Goal: Task Accomplishment & Management: Use online tool/utility

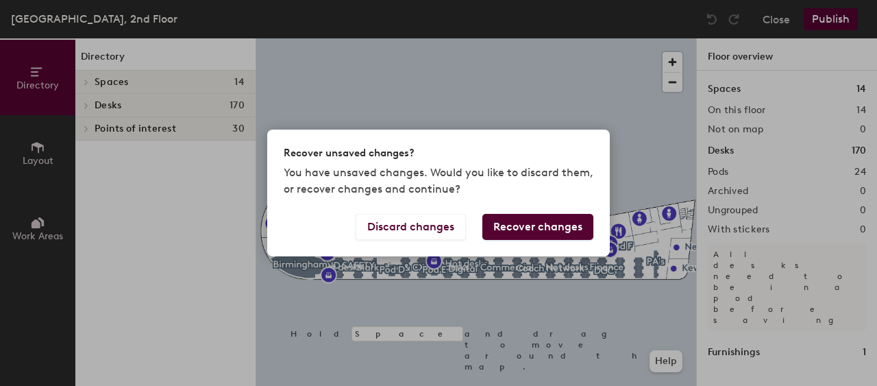
click at [551, 227] on button "Recover changes" at bounding box center [537, 227] width 111 height 26
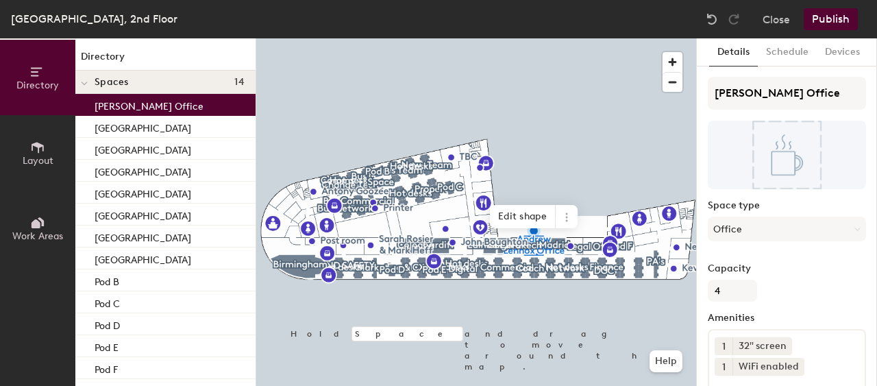
click at [826, 14] on button "Publish" at bounding box center [830, 19] width 54 height 22
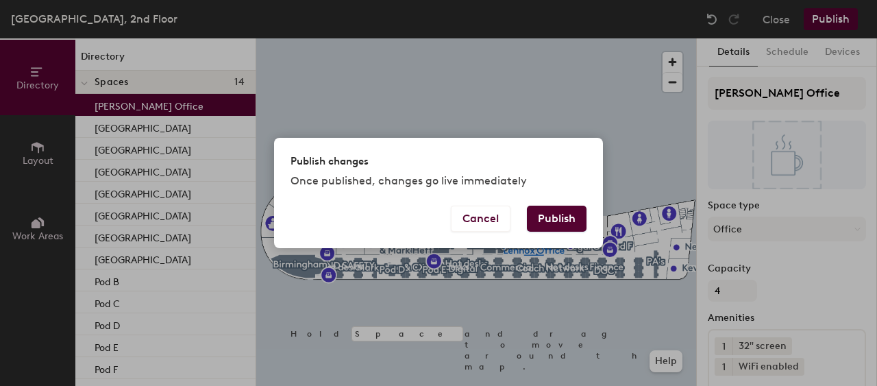
click at [569, 221] on button "Publish" at bounding box center [557, 218] width 60 height 26
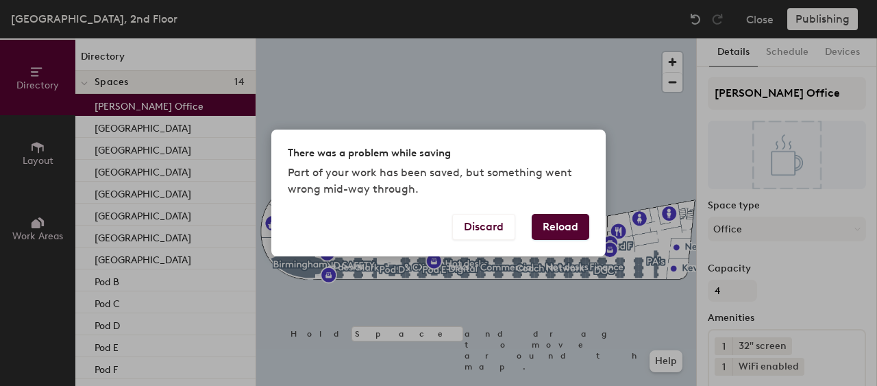
click at [579, 228] on button "Reload" at bounding box center [561, 227] width 58 height 26
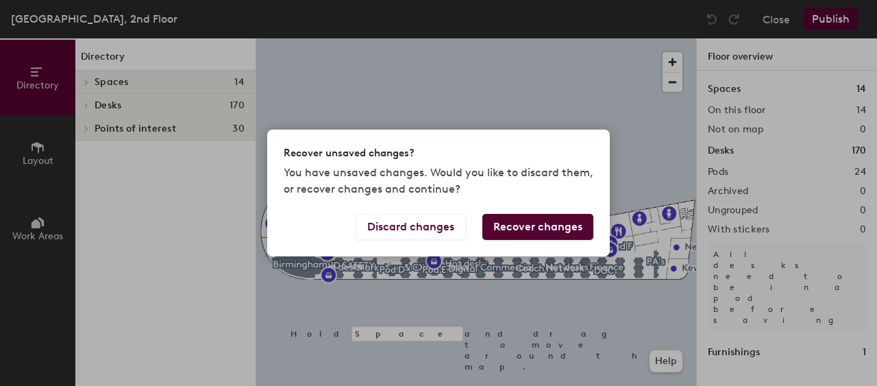
click at [526, 225] on button "Recover changes" at bounding box center [537, 227] width 111 height 26
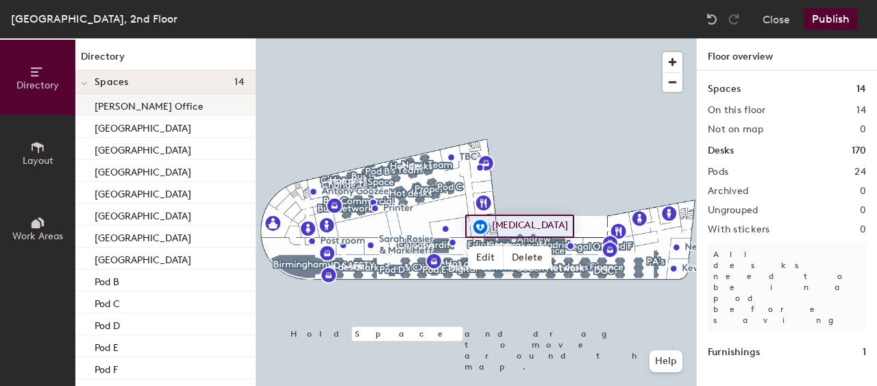
click at [125, 104] on p "[PERSON_NAME] Office" at bounding box center [149, 105] width 109 height 16
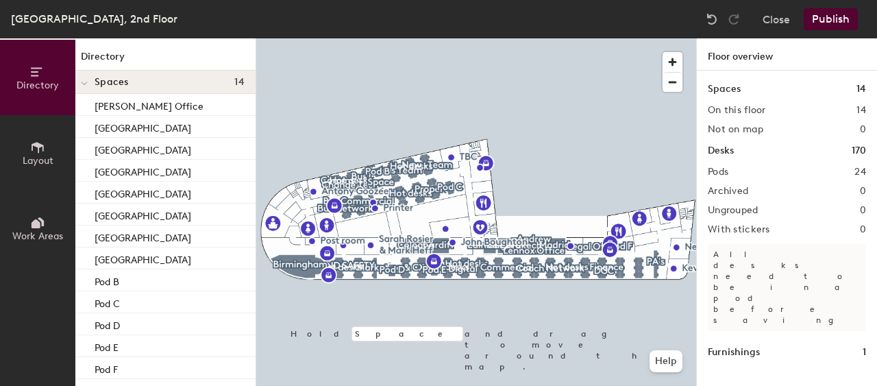
click at [825, 19] on button "Publish" at bounding box center [830, 19] width 54 height 22
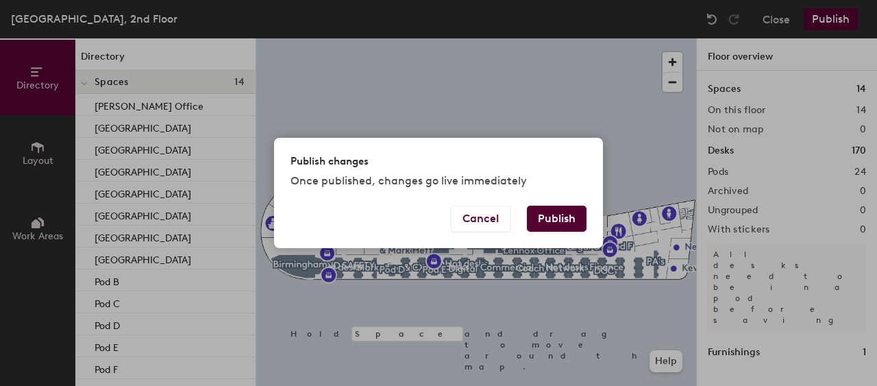
click at [549, 218] on button "Publish" at bounding box center [557, 218] width 60 height 26
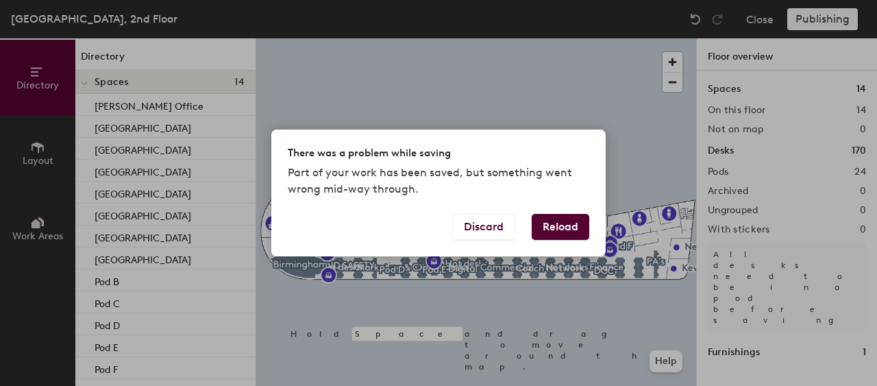
click at [549, 229] on button "Reload" at bounding box center [561, 227] width 58 height 26
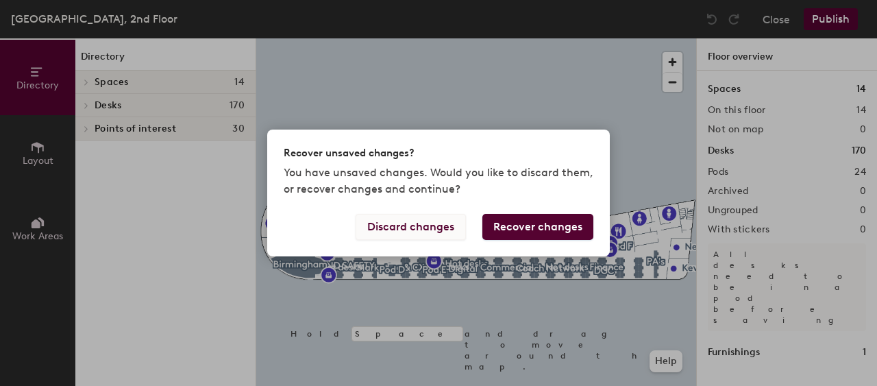
click at [408, 220] on button "Discard changes" at bounding box center [411, 227] width 110 height 26
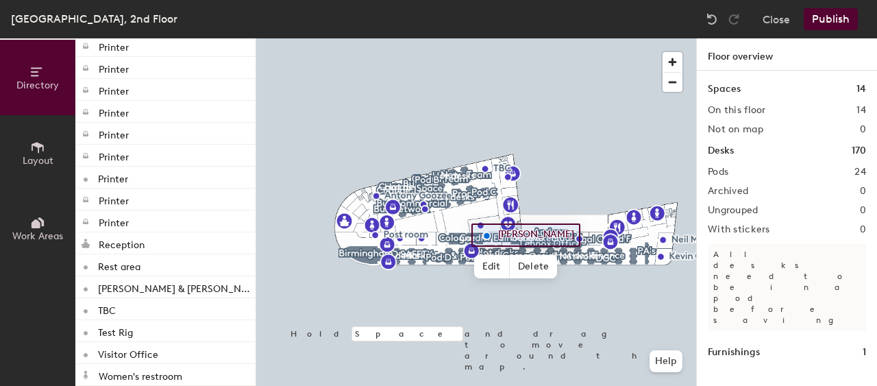
scroll to position [423, 0]
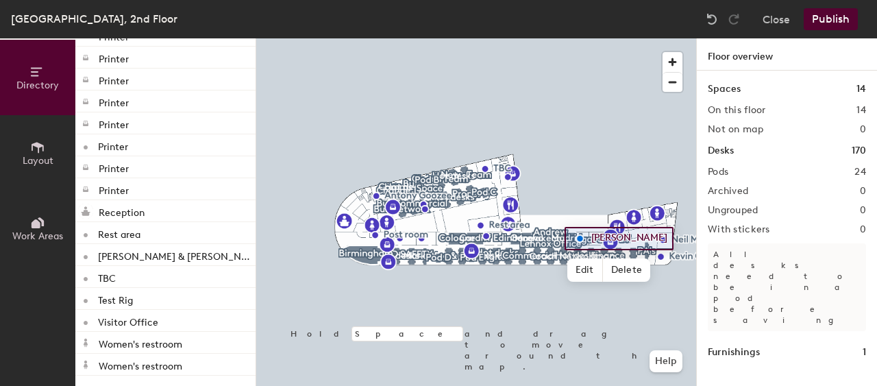
click at [723, 88] on h1 "Spaces" at bounding box center [724, 89] width 33 height 15
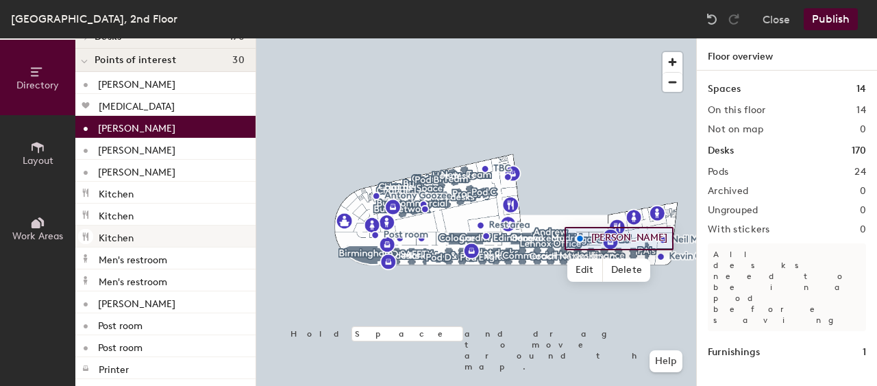
scroll to position [0, 0]
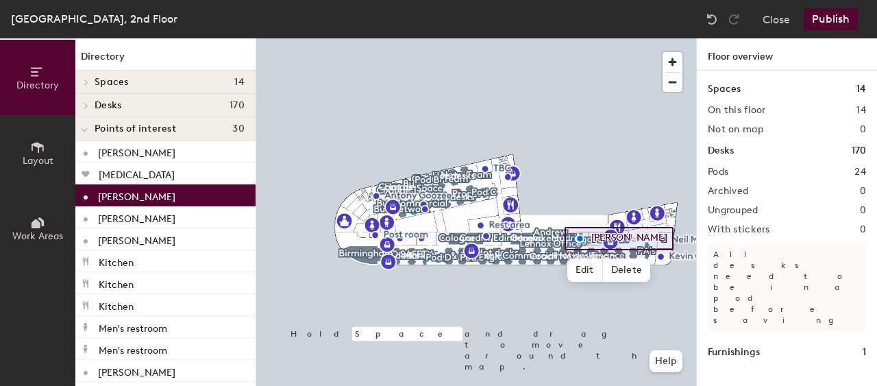
click at [115, 79] on span "Spaces" at bounding box center [112, 82] width 34 height 11
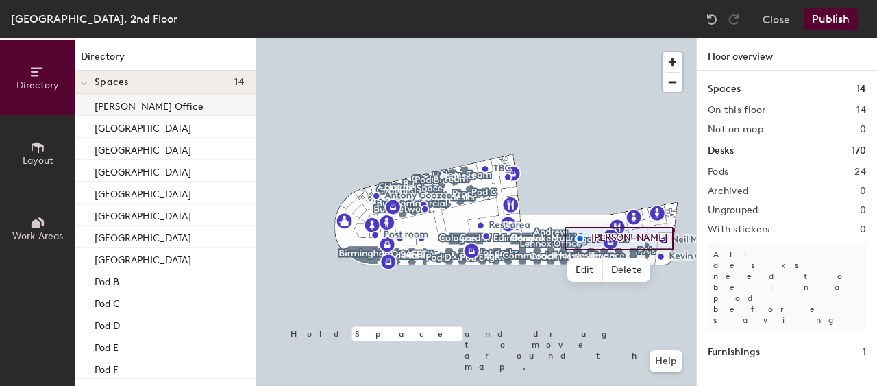
click at [122, 108] on p "[PERSON_NAME] Office" at bounding box center [149, 105] width 109 height 16
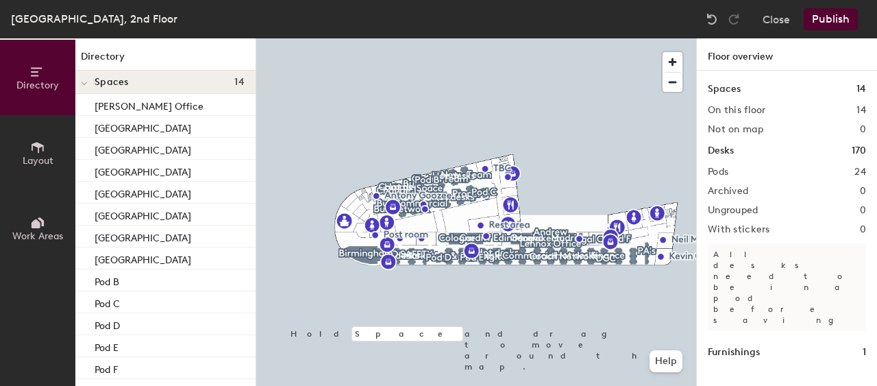
click at [827, 18] on button "Publish" at bounding box center [830, 19] width 54 height 22
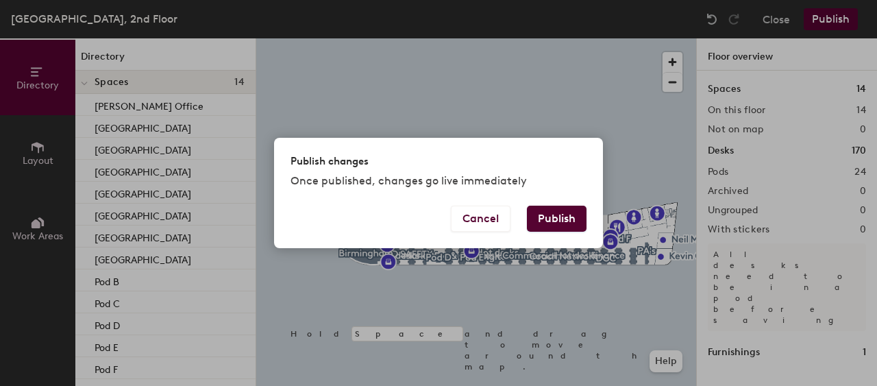
click at [553, 221] on button "Publish" at bounding box center [557, 218] width 60 height 26
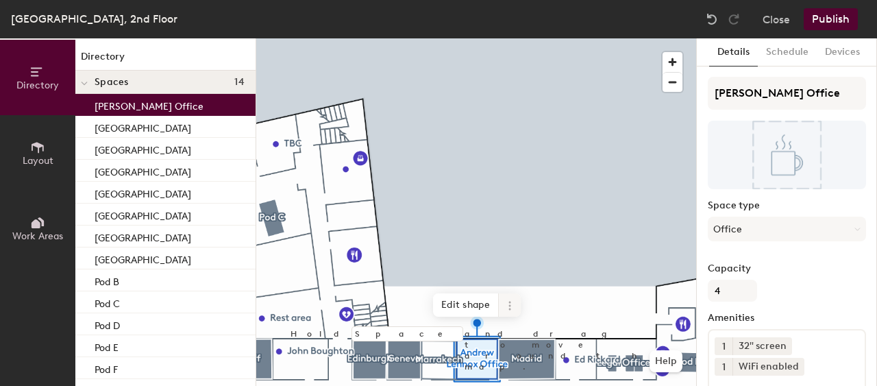
click at [511, 306] on icon at bounding box center [509, 305] width 11 height 11
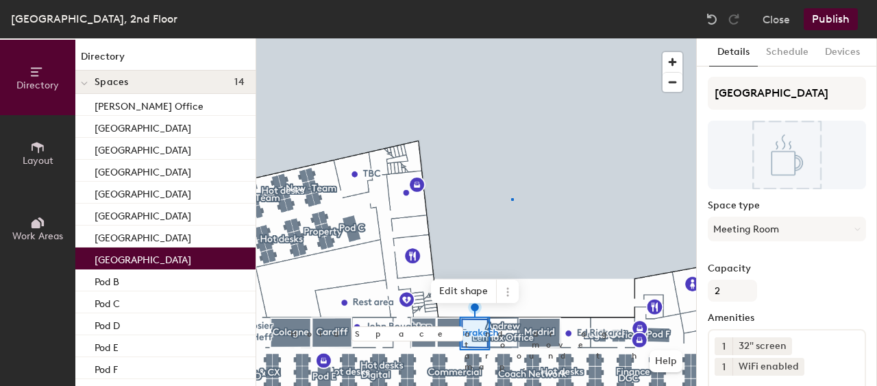
click at [512, 38] on div at bounding box center [476, 38] width 440 height 0
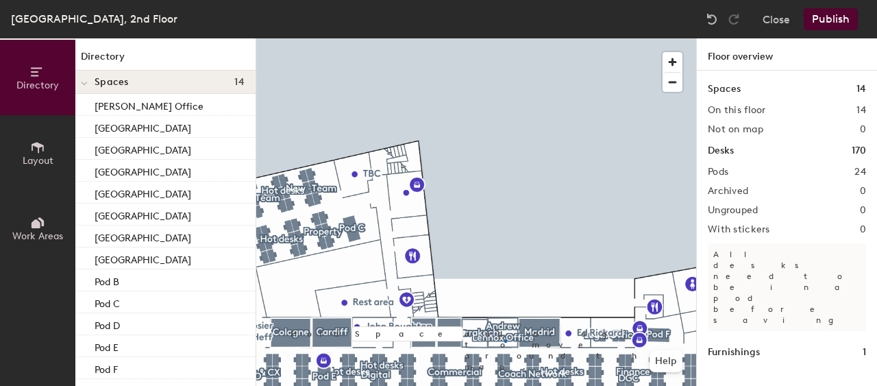
click at [504, 38] on div at bounding box center [476, 38] width 440 height 0
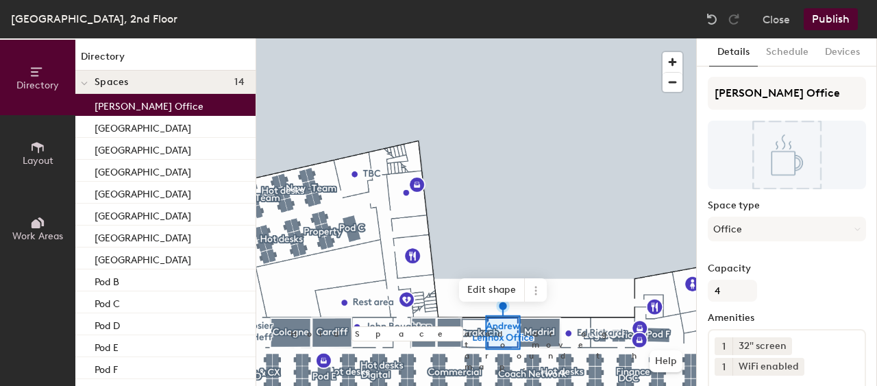
click at [832, 17] on button "Publish" at bounding box center [830, 19] width 54 height 22
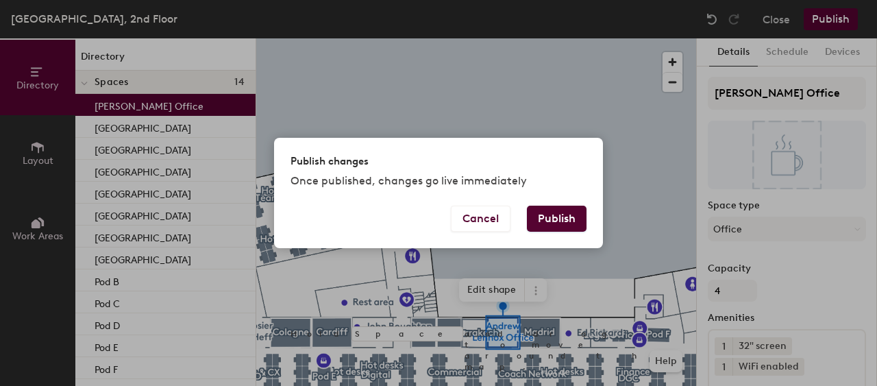
click at [569, 216] on button "Publish" at bounding box center [557, 218] width 60 height 26
